Goal: Navigation & Orientation: Find specific page/section

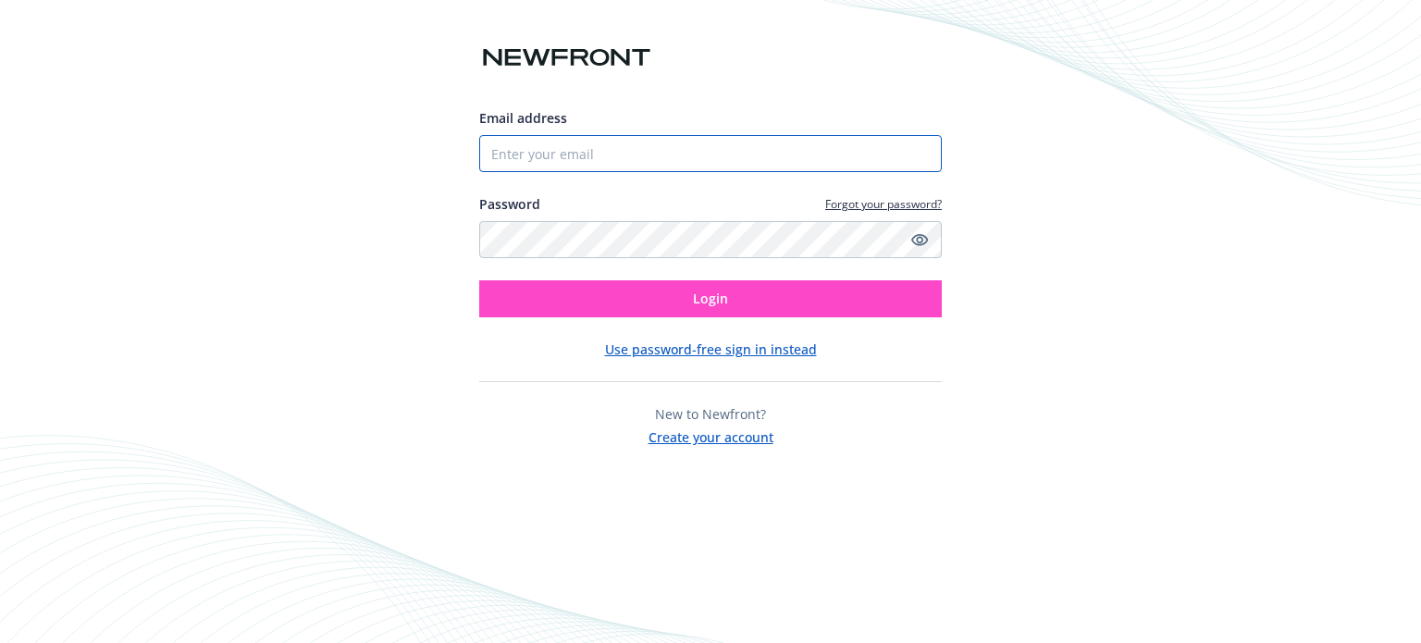
type input "[EMAIL_ADDRESS][DOMAIN_NAME]"
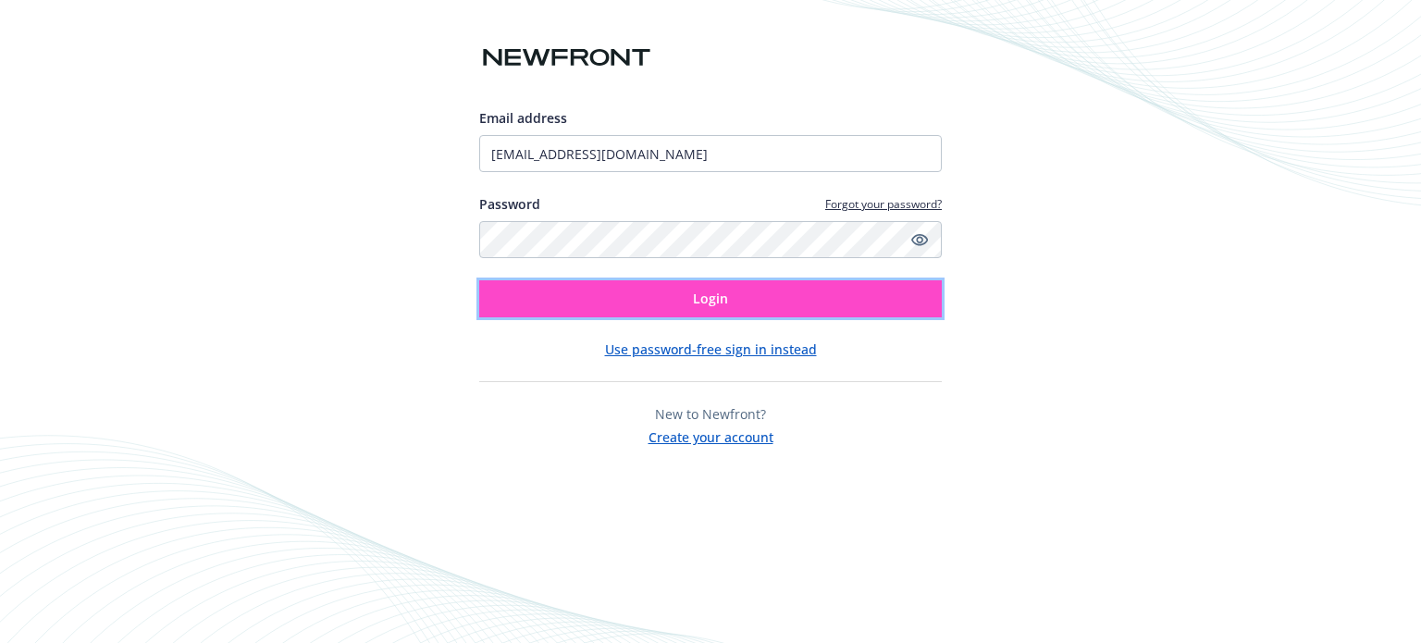
click at [627, 295] on button "Login" at bounding box center [710, 298] width 463 height 37
